Goal: Transaction & Acquisition: Book appointment/travel/reservation

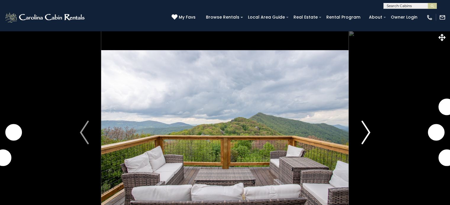
drag, startPoint x: 0, startPoint y: 0, endPoint x: 370, endPoint y: 131, distance: 392.1
click at [370, 131] on img "Next" at bounding box center [365, 133] width 9 height 24
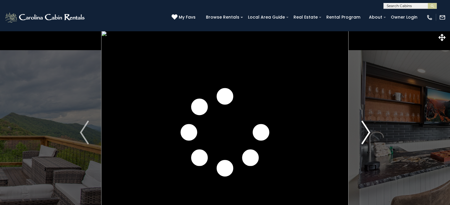
click at [370, 131] on img "Next" at bounding box center [365, 133] width 9 height 24
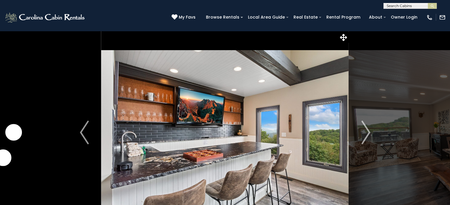
click at [296, 90] on img at bounding box center [224, 133] width 247 height 204
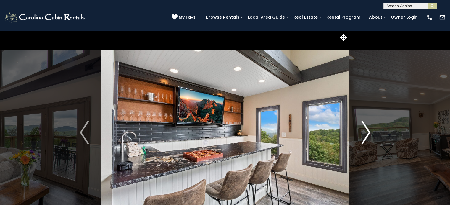
click at [368, 130] on img "Next" at bounding box center [365, 133] width 9 height 24
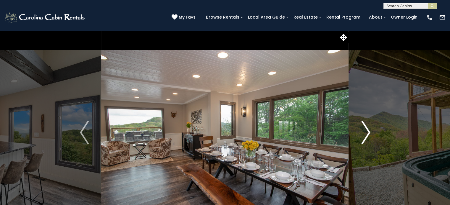
click at [368, 130] on img "Next" at bounding box center [365, 133] width 9 height 24
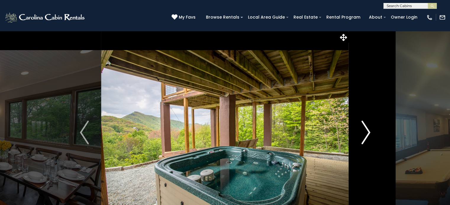
click at [368, 130] on img "Next" at bounding box center [365, 133] width 9 height 24
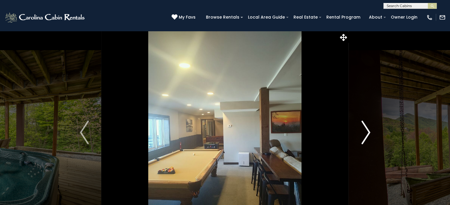
click at [368, 130] on img "Next" at bounding box center [365, 133] width 9 height 24
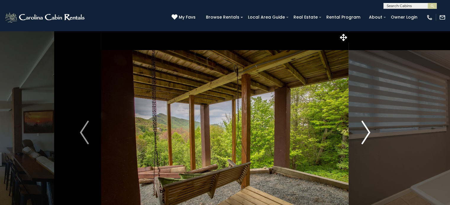
click at [368, 130] on img "Next" at bounding box center [365, 133] width 9 height 24
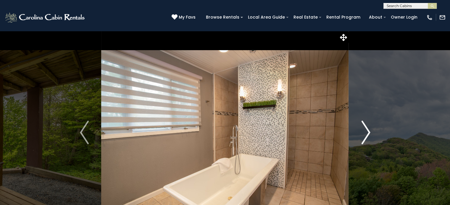
click at [368, 130] on img "Next" at bounding box center [365, 133] width 9 height 24
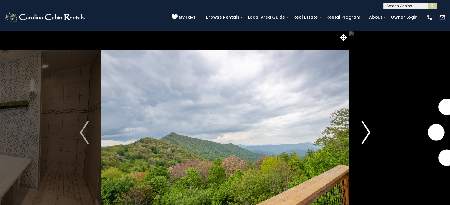
click at [368, 130] on img "Next" at bounding box center [365, 133] width 9 height 24
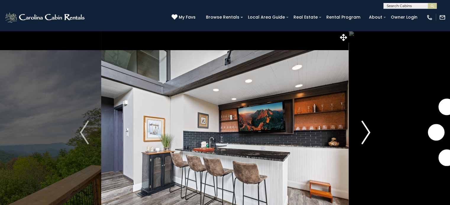
click at [368, 130] on img "Next" at bounding box center [365, 133] width 9 height 24
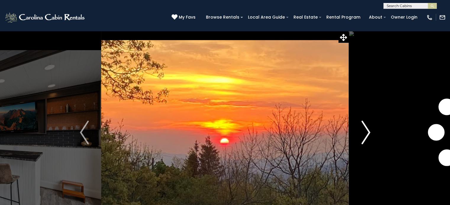
click at [368, 130] on img "Next" at bounding box center [365, 133] width 9 height 24
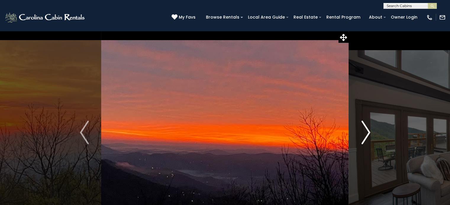
click at [368, 130] on img "Next" at bounding box center [365, 133] width 9 height 24
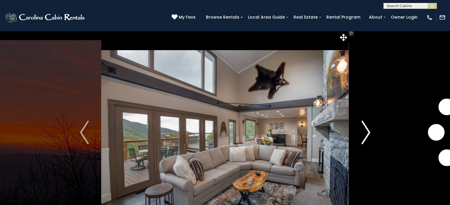
click at [368, 130] on img "Next" at bounding box center [365, 133] width 9 height 24
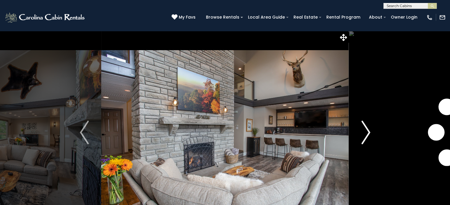
click at [368, 130] on img "Next" at bounding box center [365, 133] width 9 height 24
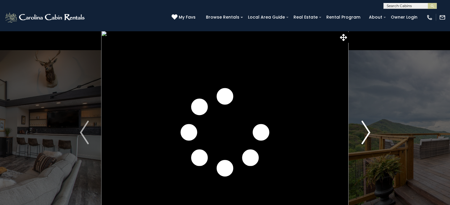
click at [368, 130] on img "Next" at bounding box center [365, 133] width 9 height 24
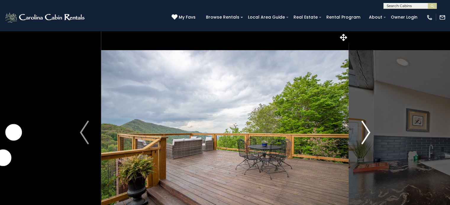
click at [368, 130] on img "Next" at bounding box center [365, 133] width 9 height 24
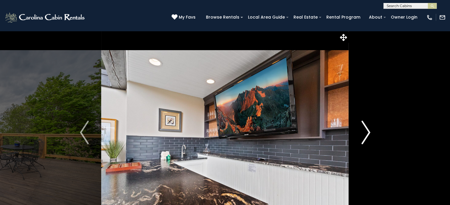
click at [368, 130] on img "Next" at bounding box center [365, 133] width 9 height 24
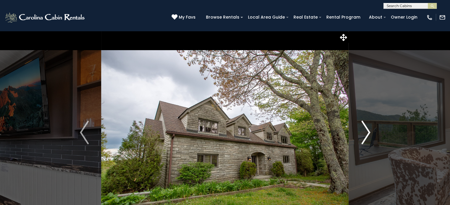
click at [368, 130] on img "Next" at bounding box center [365, 133] width 9 height 24
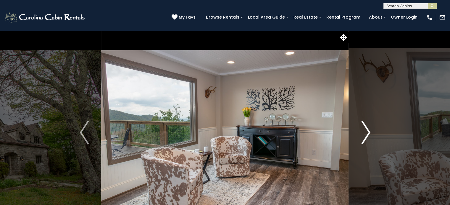
click at [368, 130] on img "Next" at bounding box center [365, 133] width 9 height 24
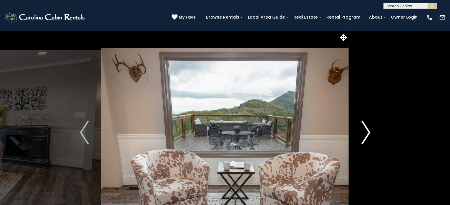
click at [368, 130] on img "Next" at bounding box center [365, 133] width 9 height 24
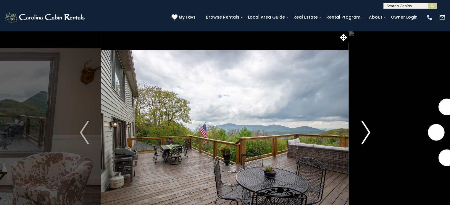
click at [368, 130] on img "Next" at bounding box center [365, 133] width 9 height 24
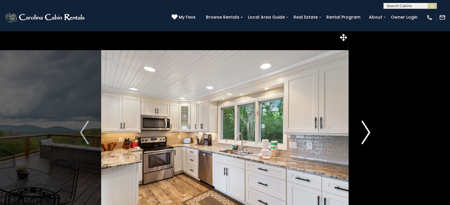
click at [368, 130] on img "Next" at bounding box center [365, 133] width 9 height 24
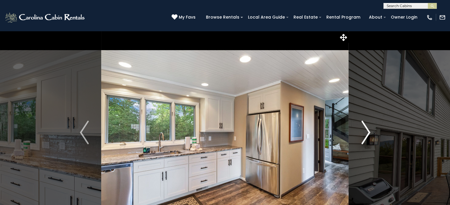
click at [368, 130] on img "Next" at bounding box center [365, 133] width 9 height 24
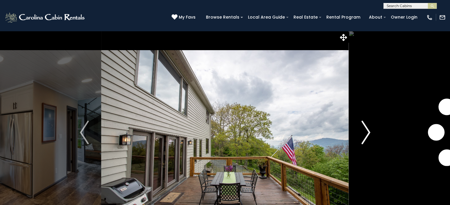
click at [368, 130] on img "Next" at bounding box center [365, 133] width 9 height 24
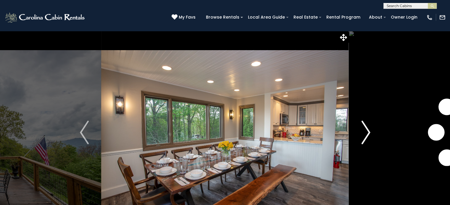
click at [368, 130] on img "Next" at bounding box center [365, 133] width 9 height 24
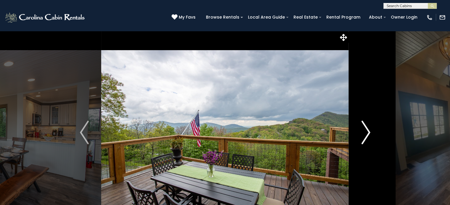
click at [368, 130] on img "Next" at bounding box center [365, 133] width 9 height 24
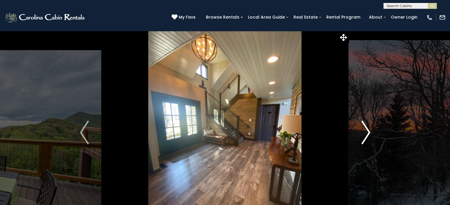
click at [368, 130] on img "Next" at bounding box center [365, 133] width 9 height 24
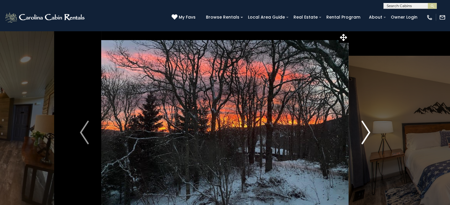
click at [368, 130] on img "Next" at bounding box center [365, 133] width 9 height 24
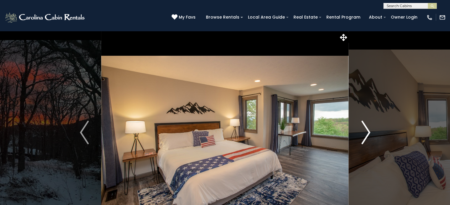
click at [368, 130] on img "Next" at bounding box center [365, 133] width 9 height 24
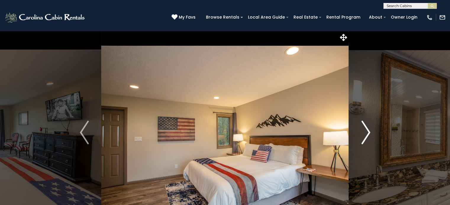
click at [368, 130] on img "Next" at bounding box center [365, 133] width 9 height 24
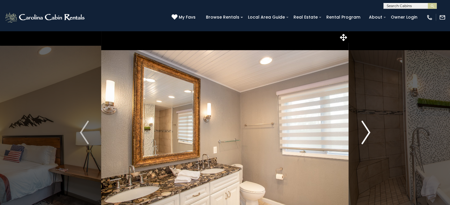
click at [368, 130] on img "Next" at bounding box center [365, 133] width 9 height 24
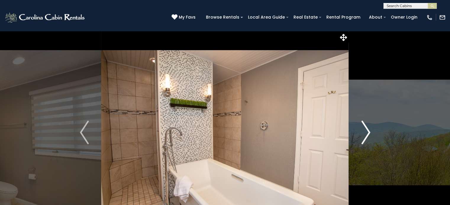
click at [368, 130] on img "Next" at bounding box center [365, 133] width 9 height 24
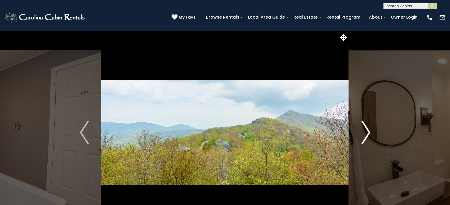
click at [368, 130] on img "Next" at bounding box center [365, 133] width 9 height 24
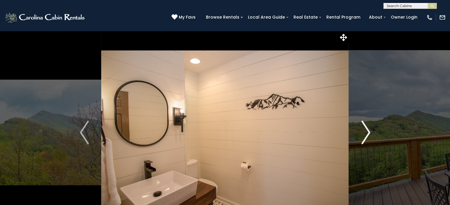
click at [368, 130] on img "Next" at bounding box center [365, 133] width 9 height 24
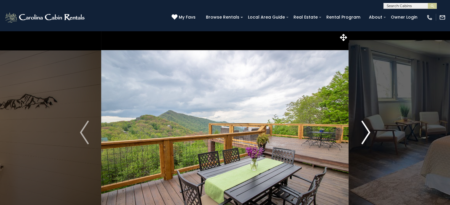
click at [368, 130] on img "Next" at bounding box center [365, 133] width 9 height 24
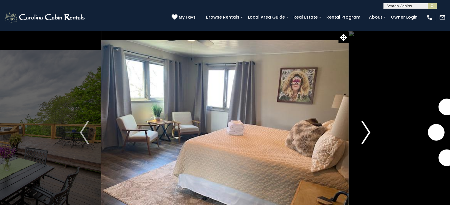
click at [368, 130] on img "Next" at bounding box center [365, 133] width 9 height 24
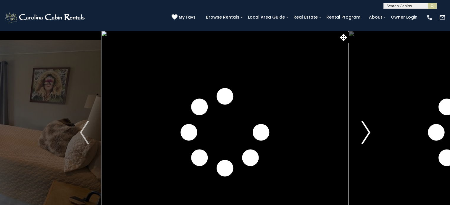
click at [368, 130] on img "Next" at bounding box center [365, 133] width 9 height 24
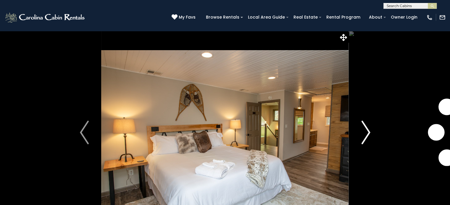
click at [368, 130] on img "Next" at bounding box center [365, 133] width 9 height 24
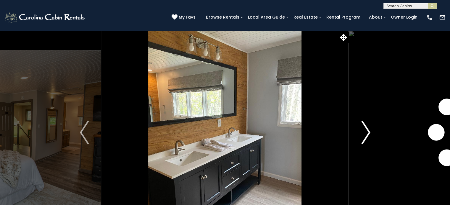
click at [368, 130] on img "Next" at bounding box center [365, 133] width 9 height 24
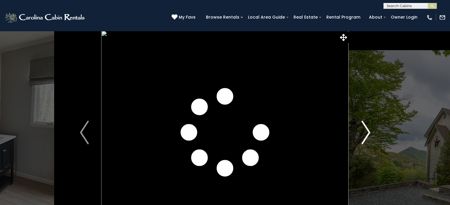
click at [368, 130] on img "Next" at bounding box center [365, 133] width 9 height 24
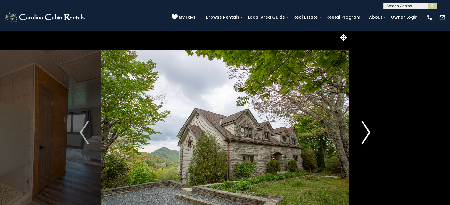
click at [368, 130] on img "Next" at bounding box center [365, 133] width 9 height 24
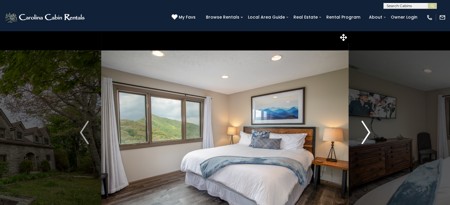
click at [368, 130] on img "Next" at bounding box center [365, 133] width 9 height 24
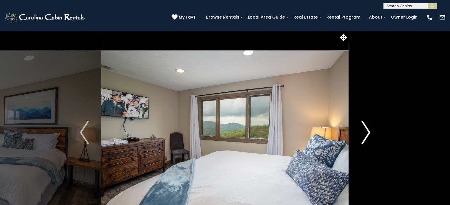
click at [368, 130] on img "Next" at bounding box center [365, 133] width 9 height 24
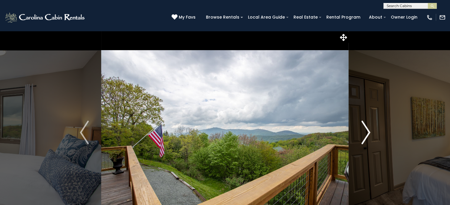
click at [368, 130] on img "Next" at bounding box center [365, 133] width 9 height 24
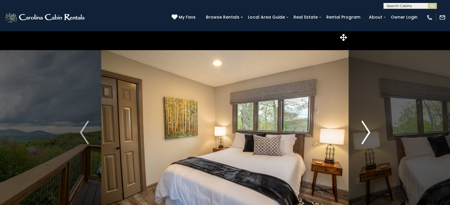
click at [368, 130] on img "Next" at bounding box center [365, 133] width 9 height 24
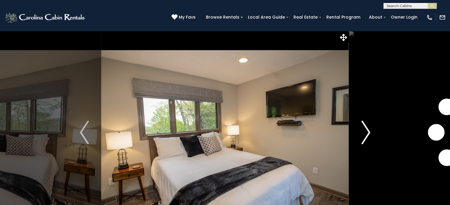
click at [368, 130] on img "Next" at bounding box center [365, 133] width 9 height 24
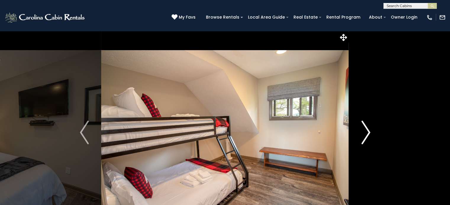
click at [368, 130] on img "Next" at bounding box center [365, 133] width 9 height 24
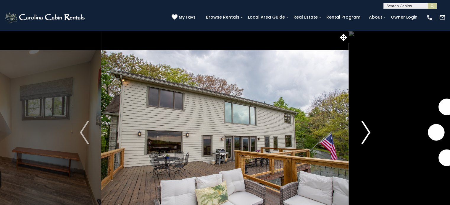
click at [368, 130] on img "Next" at bounding box center [365, 133] width 9 height 24
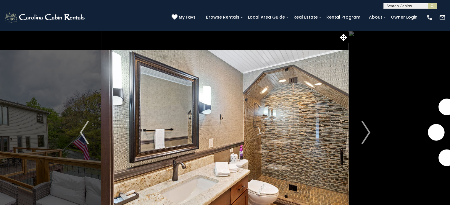
drag, startPoint x: 368, startPoint y: 130, endPoint x: 295, endPoint y: 121, distance: 73.7
click at [295, 121] on div "Enjoy a Stay at Top of the World!" at bounding box center [224, 133] width 247 height 204
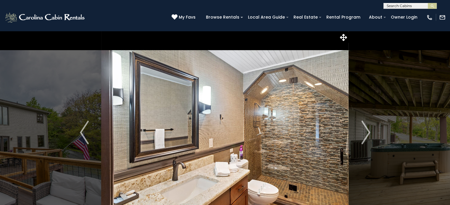
click at [279, 124] on img at bounding box center [224, 133] width 247 height 204
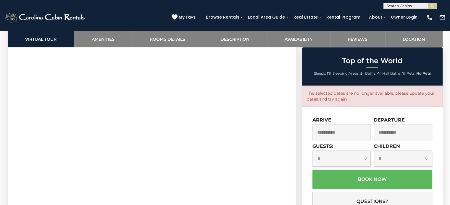
scroll to position [326, 0]
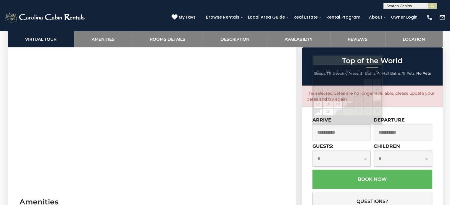
click at [343, 131] on input "**********" at bounding box center [341, 132] width 59 height 16
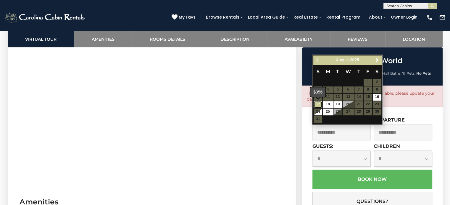
click at [320, 104] on link "17" at bounding box center [317, 104] width 9 height 7
type input "**********"
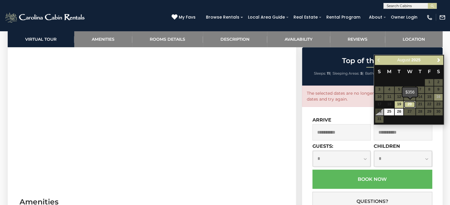
click at [409, 103] on link "20" at bounding box center [409, 104] width 11 height 7
type input "**********"
